Goal: Task Accomplishment & Management: Complete application form

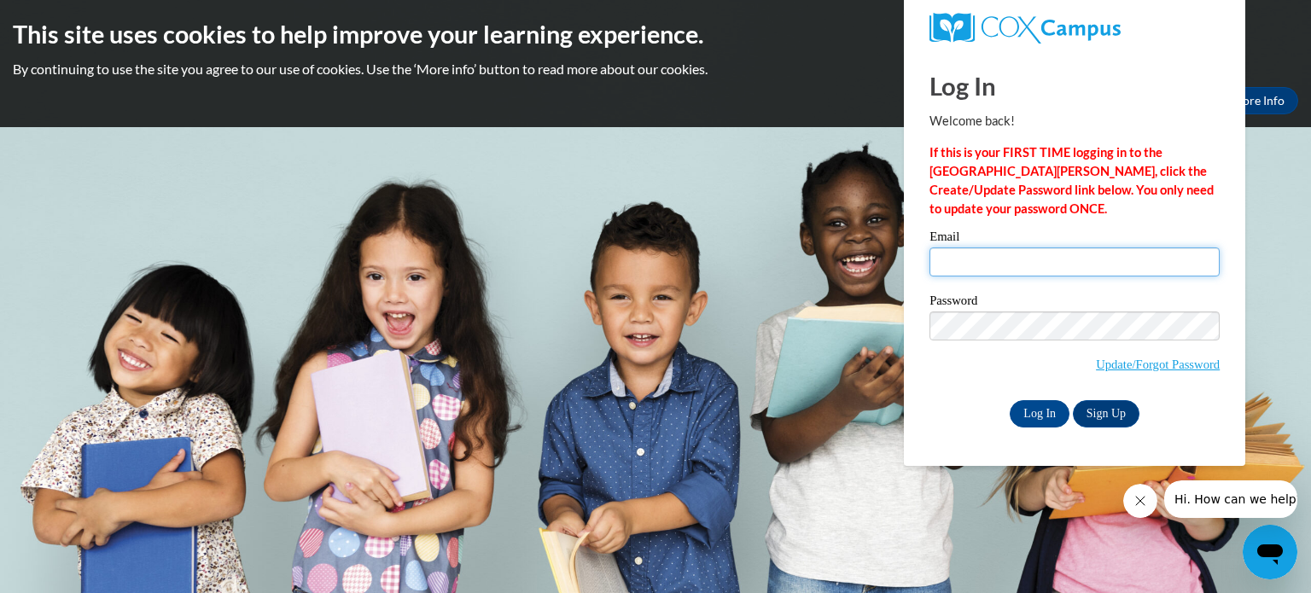
click at [995, 252] on input "Email" at bounding box center [1074, 261] width 290 height 29
type input "kestevens@iberiaschools.org"
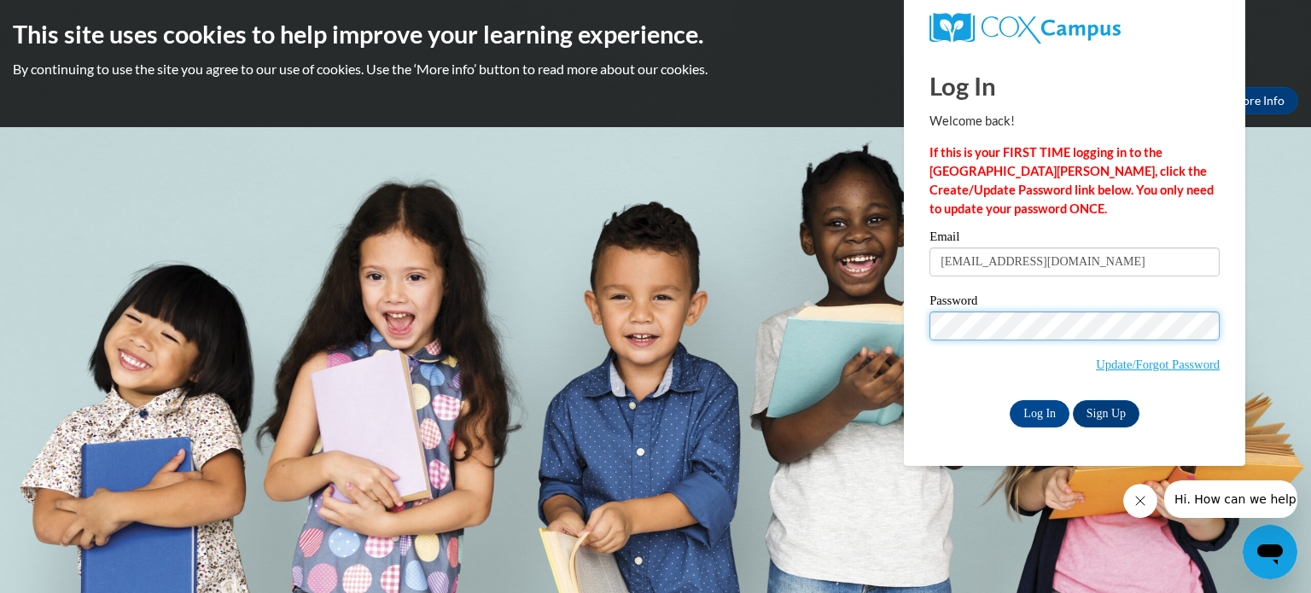
click at [1010, 400] on input "Log In" at bounding box center [1040, 413] width 60 height 27
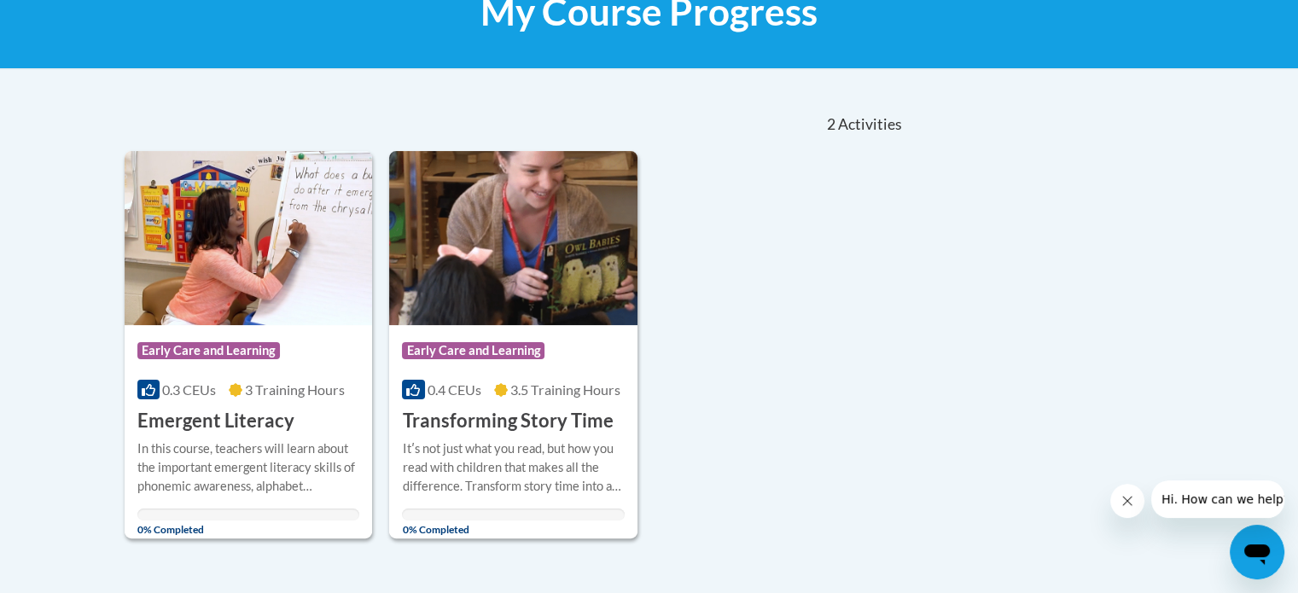
scroll to position [288, 0]
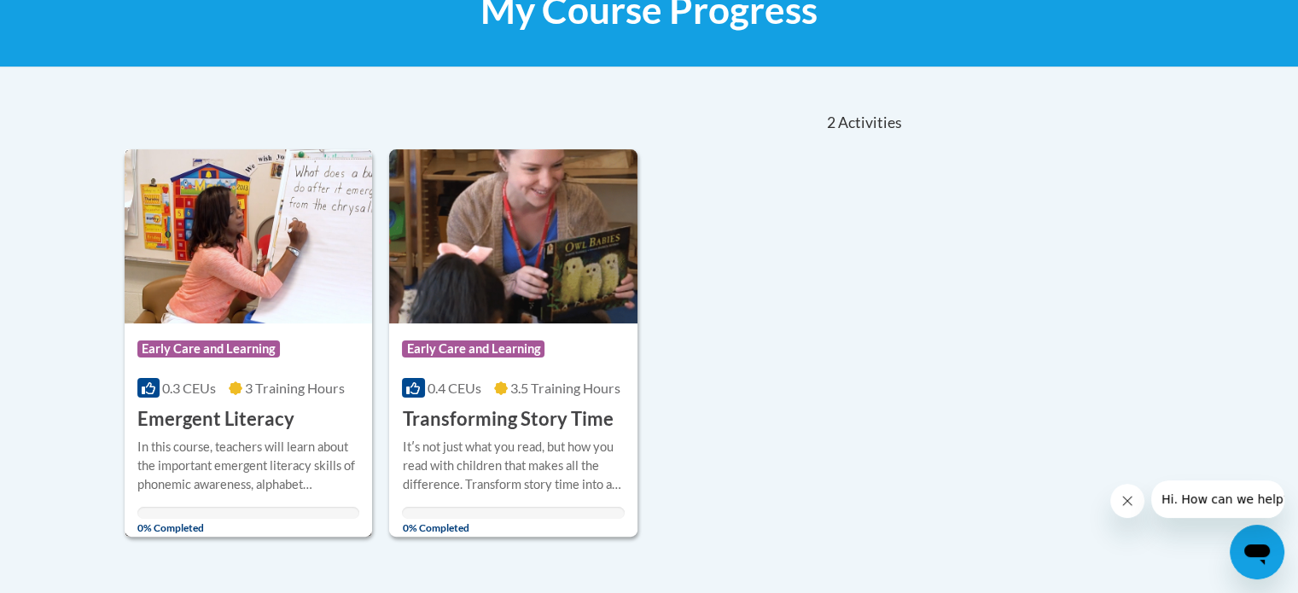
click at [261, 306] on img at bounding box center [249, 236] width 248 height 174
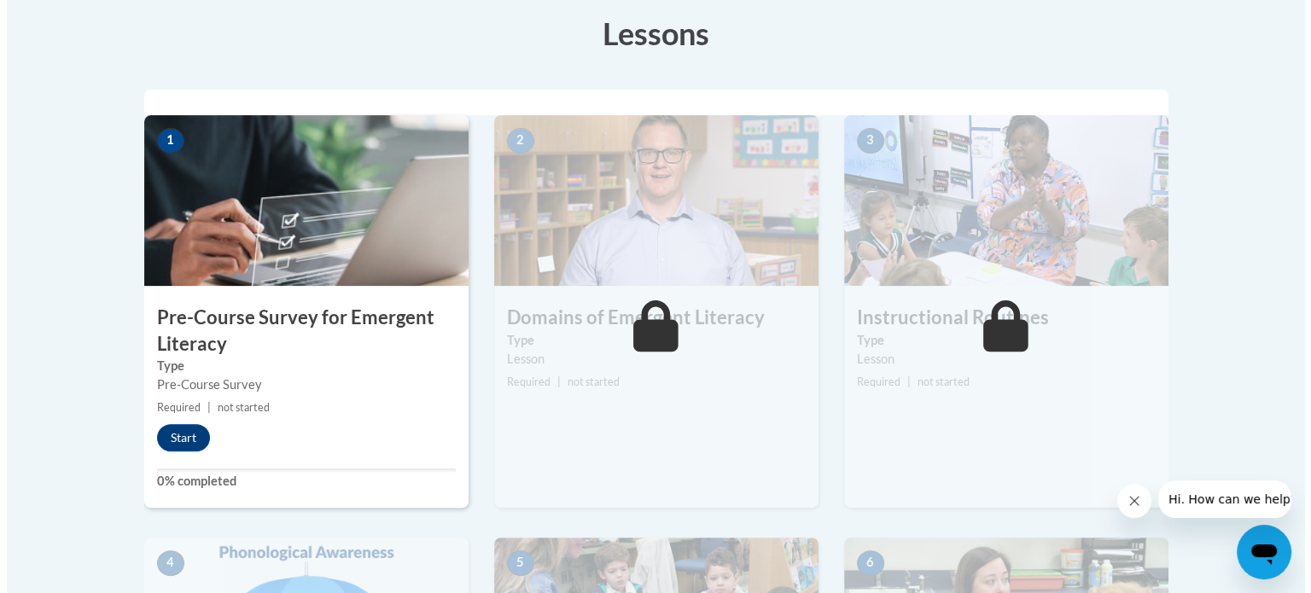
scroll to position [485, 0]
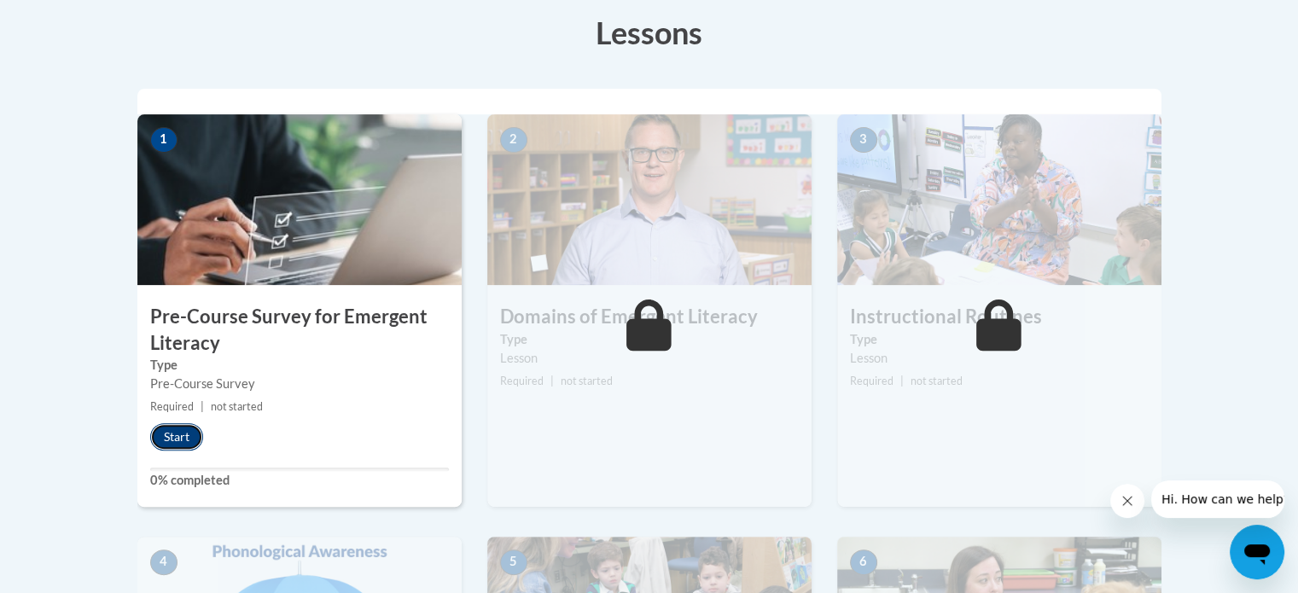
click at [174, 440] on button "Start" at bounding box center [176, 436] width 53 height 27
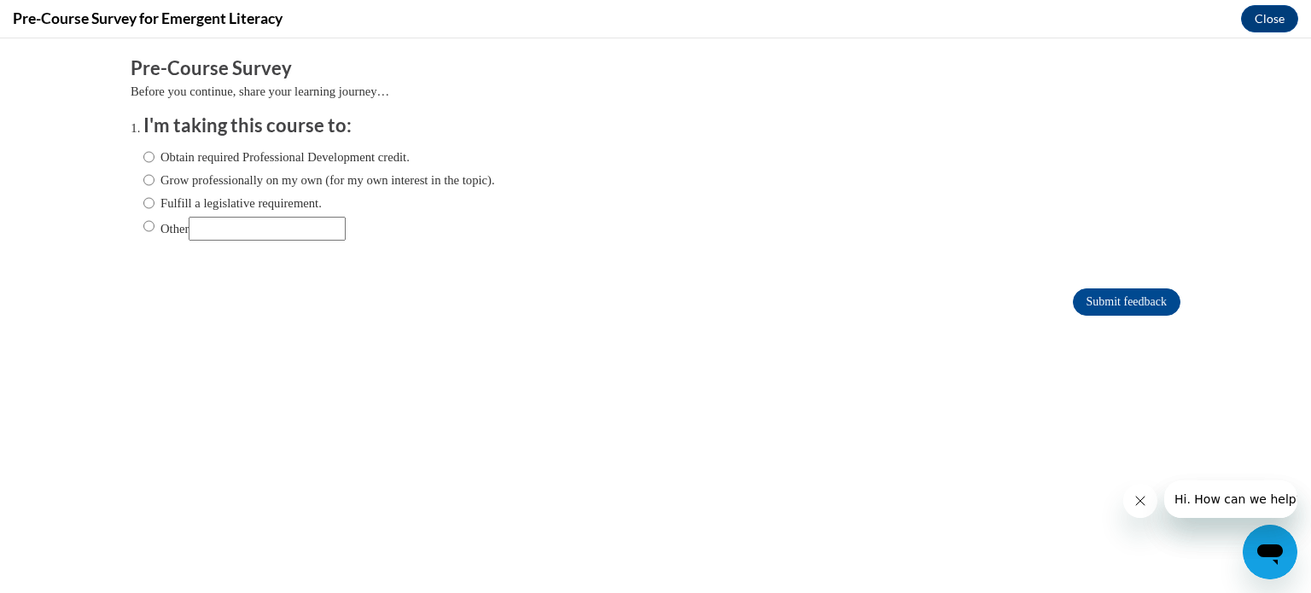
scroll to position [0, 0]
click at [143, 148] on input "Obtain required Professional Development credit." at bounding box center [148, 157] width 11 height 19
radio input "true"
click at [1143, 303] on input "Submit feedback" at bounding box center [1127, 301] width 108 height 27
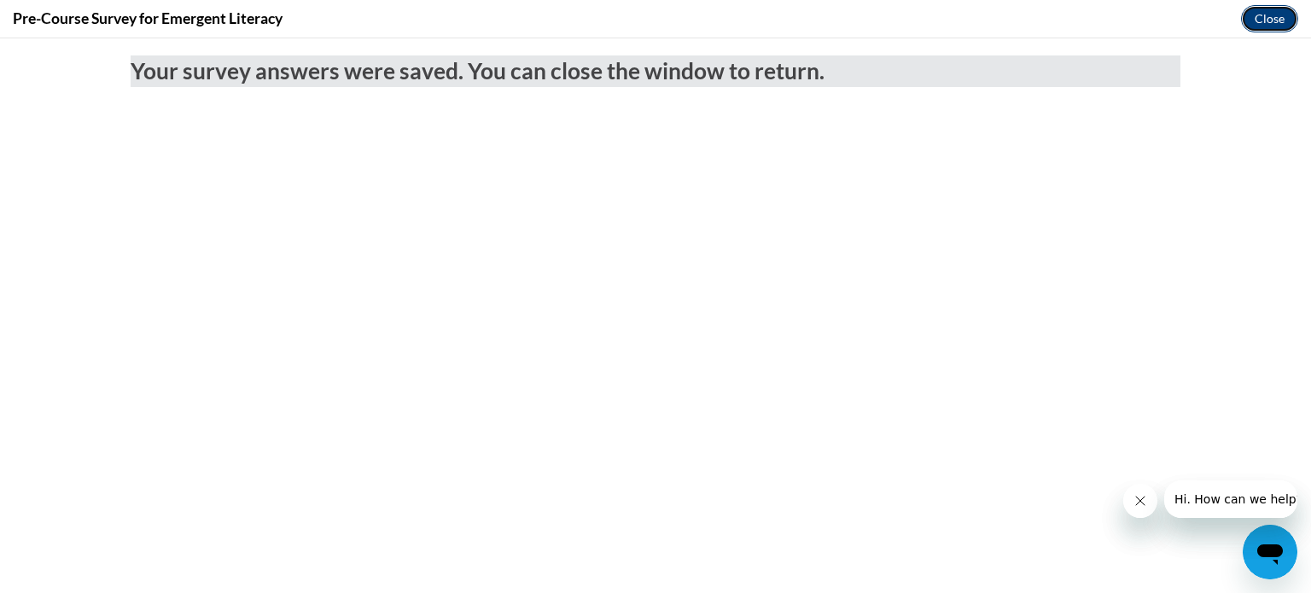
click at [1266, 20] on button "Close" at bounding box center [1269, 18] width 57 height 27
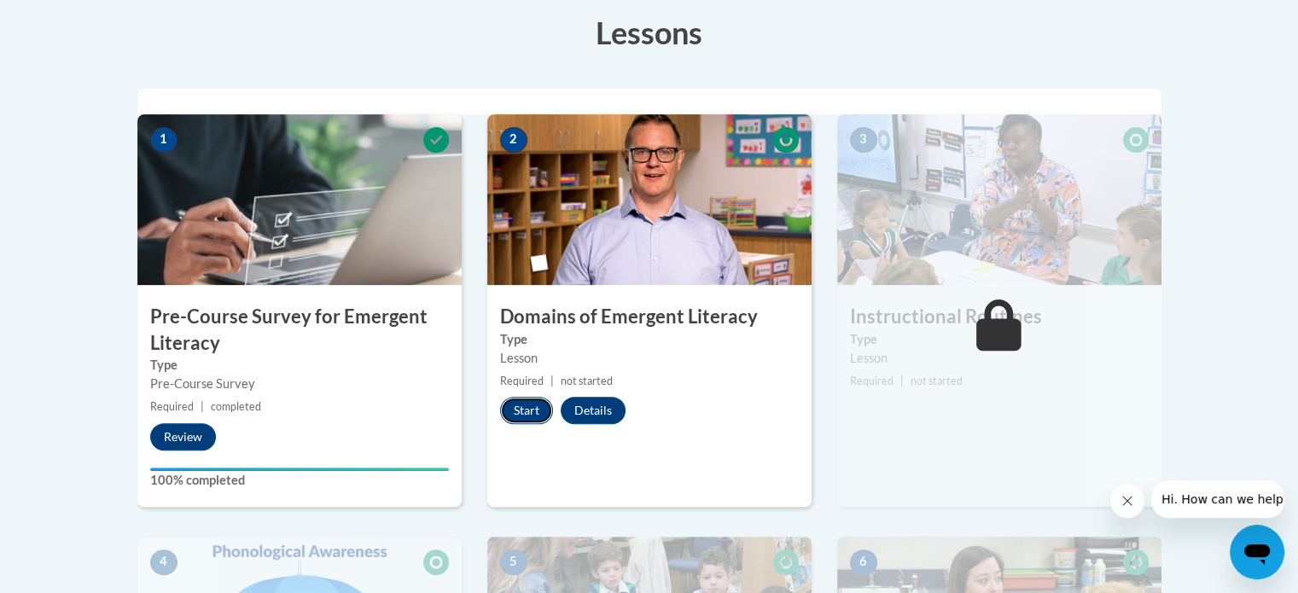
click at [533, 419] on button "Start" at bounding box center [526, 410] width 53 height 27
